Goal: Navigation & Orientation: Find specific page/section

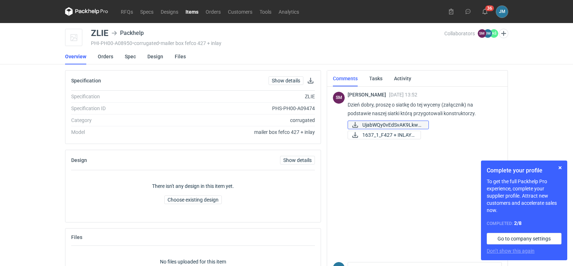
click at [382, 126] on span "UjabWQy0vEdSvAK9LkwA..." at bounding box center [393, 125] width 60 height 8
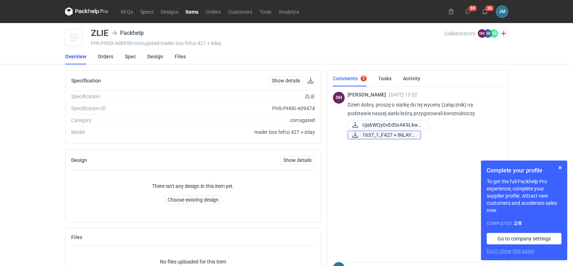
click at [384, 136] on span "1637_1_F427 + INLAY_..." at bounding box center [389, 135] width 53 height 8
click at [130, 59] on link "Spec" at bounding box center [130, 57] width 11 height 16
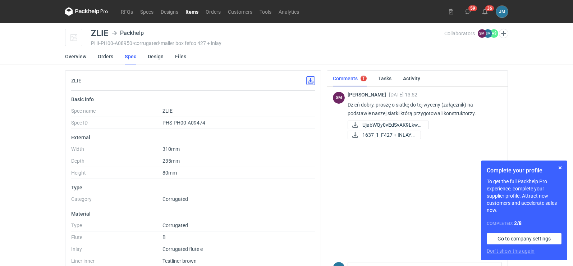
click at [314, 81] on button "button" at bounding box center [311, 80] width 9 height 9
click at [89, 14] on icon at bounding box center [86, 11] width 43 height 9
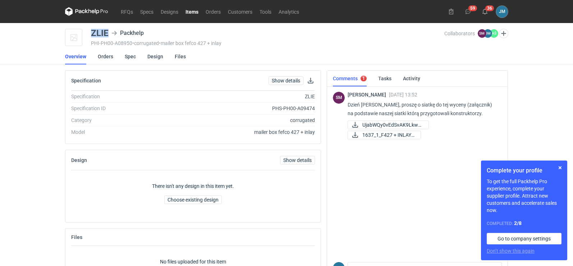
drag, startPoint x: 173, startPoint y: 31, endPoint x: 89, endPoint y: 32, distance: 84.2
click at [89, 32] on div "ZLIE Packhelp PHI-PH00-A08950 • corrugated • mailer box fefco 427 + inlay Colla…" at bounding box center [286, 38] width 443 height 18
copy div "ZLIE"
click at [80, 8] on icon at bounding box center [86, 11] width 43 height 9
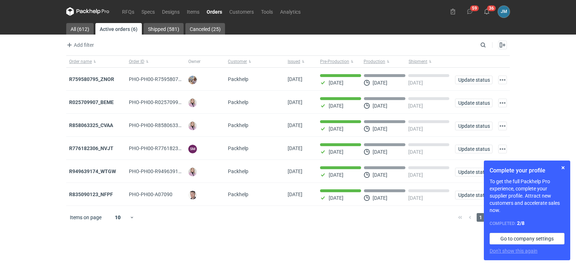
click at [86, 11] on icon at bounding box center [87, 11] width 43 height 9
click at [566, 168] on button "button" at bounding box center [562, 167] width 9 height 9
